Goal: Check status: Check status

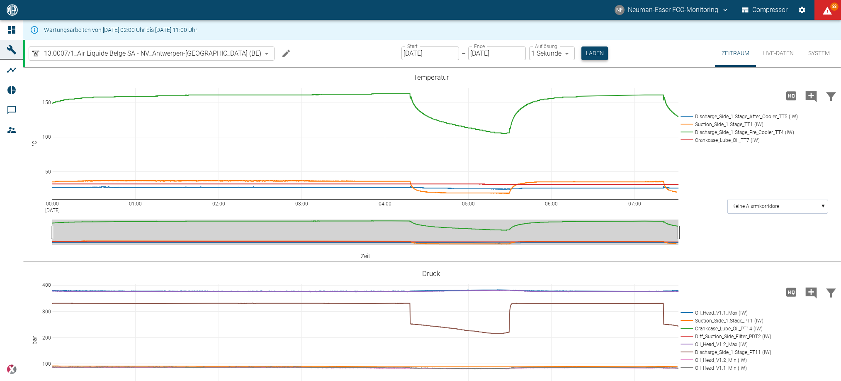
click at [581, 51] on button "Laden" at bounding box center [594, 53] width 27 height 14
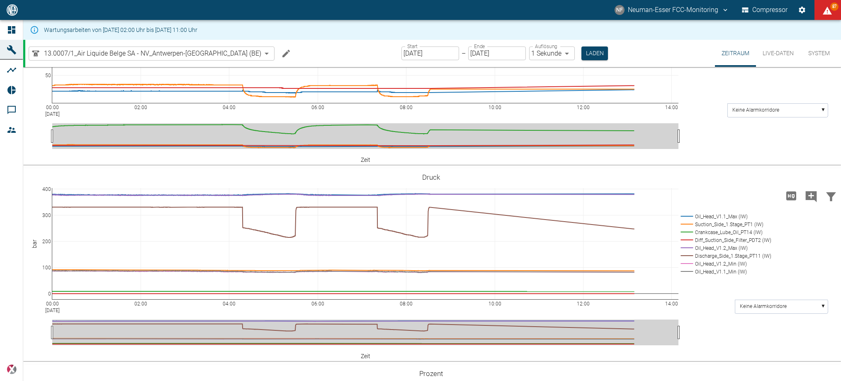
scroll to position [249, 0]
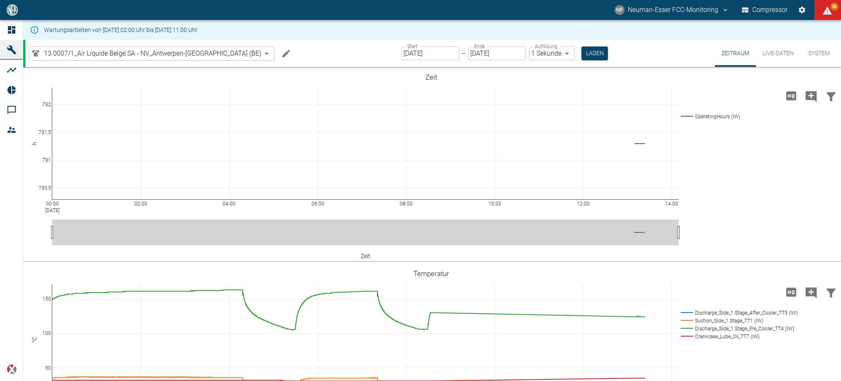
scroll to position [249, 0]
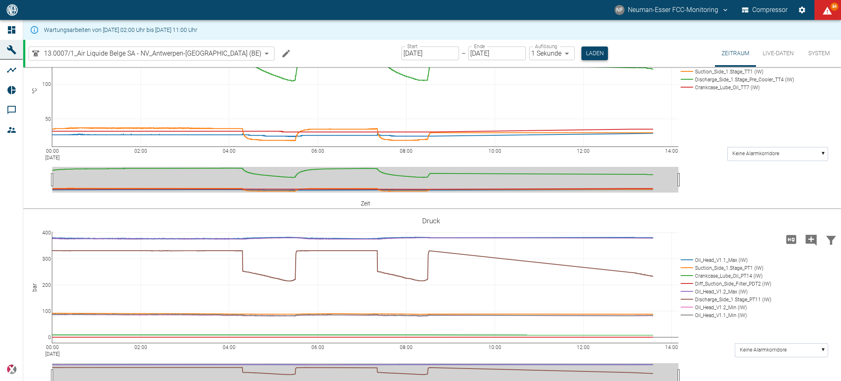
click at [581, 57] on button "Laden" at bounding box center [594, 53] width 27 height 14
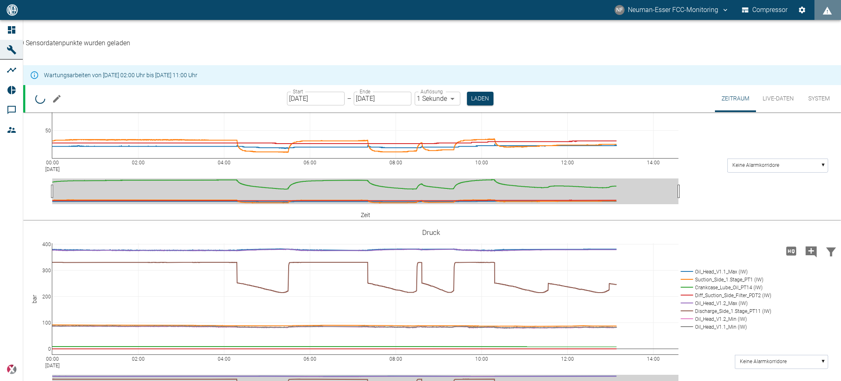
scroll to position [249, 0]
